Goal: Find specific page/section: Find specific page/section

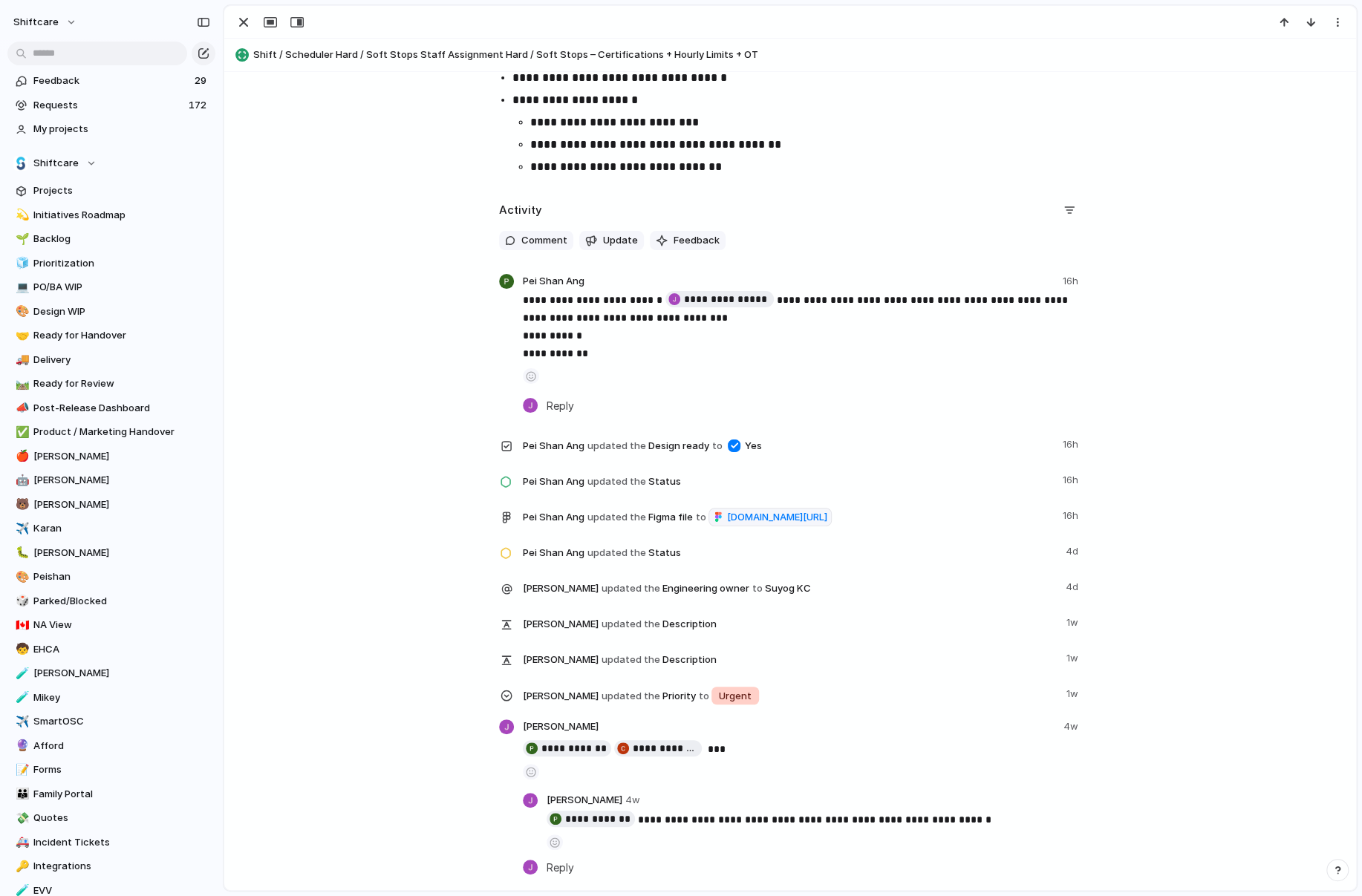
scroll to position [3664, 0]
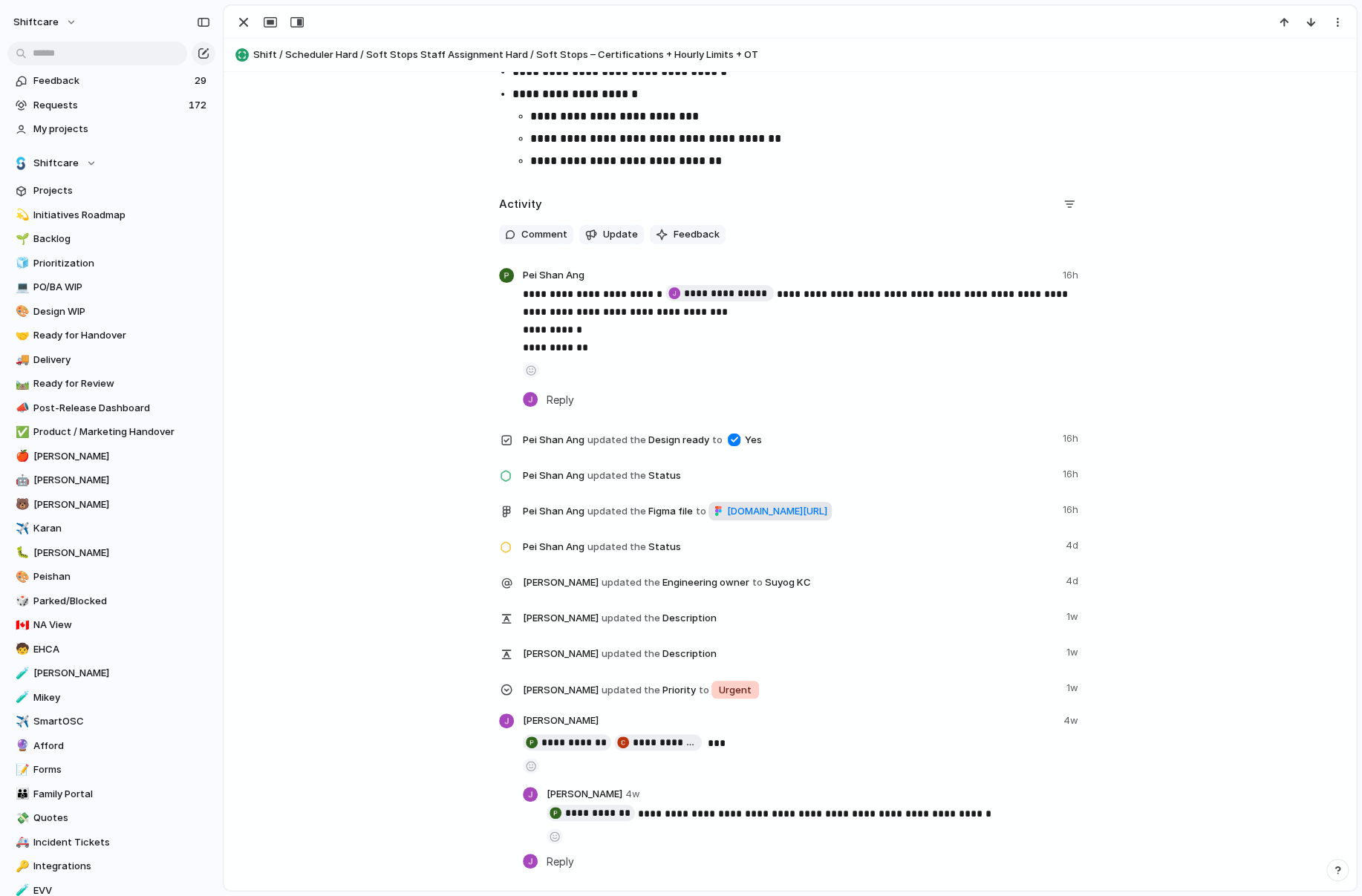
click at [726, 519] on span "[DOMAIN_NAME][URL]" at bounding box center [776, 511] width 101 height 15
